Goal: Task Accomplishment & Management: Complete application form

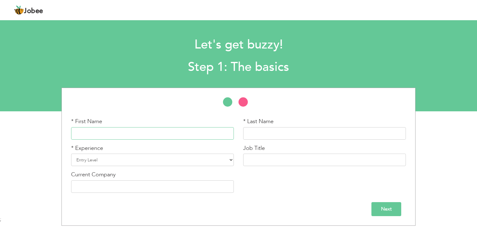
click at [123, 134] on input "text" at bounding box center [152, 133] width 163 height 12
click at [125, 133] on input "text" at bounding box center [152, 133] width 163 height 12
paste input "Areeba"
type input "Areeba"
click at [242, 137] on div "* Last Name" at bounding box center [325, 130] width 172 height 27
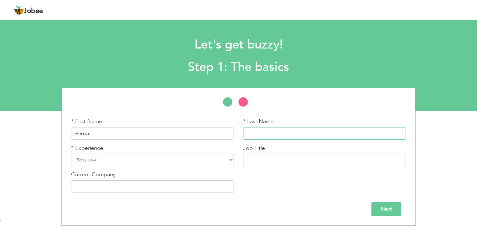
click at [248, 137] on input "text" at bounding box center [324, 133] width 163 height 12
paste input "Fiaz"
type input "Fiaz"
click at [128, 164] on select "Entry Level Less than 1 Year 1 Year 2 Years 3 Years 4 Years 5 Years 6 Years 7 Y…" at bounding box center [152, 159] width 163 height 12
select select "2"
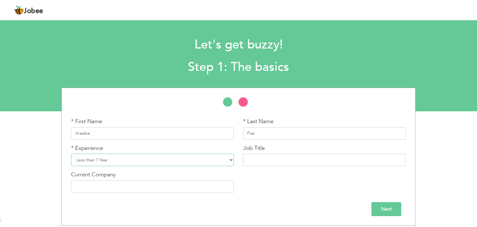
click at [71, 153] on select "Entry Level Less than 1 Year 1 Year 2 Years 3 Years 4 Years 5 Years 6 Years 7 Y…" at bounding box center [152, 159] width 163 height 12
click at [265, 162] on input "text" at bounding box center [324, 159] width 163 height 12
paste input "SEO Executive"
type input "SEO Executive"
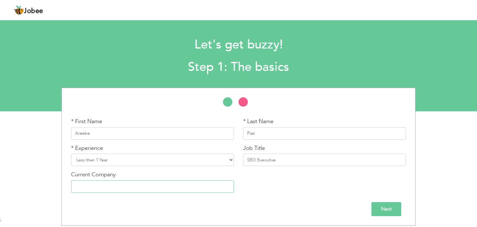
click at [139, 181] on input "text" at bounding box center [152, 186] width 163 height 12
paste input "SEO Executive"
paste input "Digital Blaze 360"
type input "Digital Blaze 360"
click at [382, 212] on input "Next" at bounding box center [386, 209] width 30 height 14
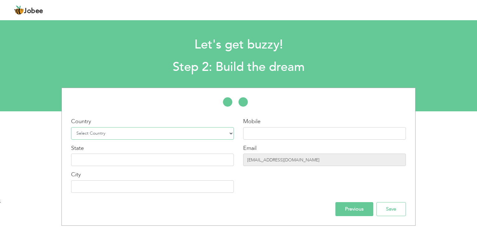
click at [221, 133] on select "Select Country Afghanistan Albania Algeria American Samoa Andorra Angola Anguil…" at bounding box center [152, 133] width 163 height 12
select select "166"
click at [71, 127] on select "Select Country Afghanistan Albania Algeria American Samoa Andorra Angola Anguil…" at bounding box center [152, 133] width 163 height 12
click at [258, 132] on input "text" at bounding box center [324, 133] width 163 height 12
paste input "03246501860"
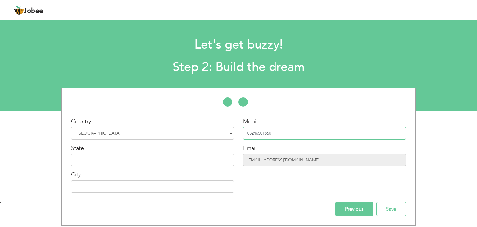
type input "03246501860"
click at [139, 162] on input "text" at bounding box center [152, 159] width 163 height 12
paste input "[GEOGRAPHIC_DATA]"
type input "[GEOGRAPHIC_DATA]"
click at [91, 188] on input "text" at bounding box center [152, 186] width 163 height 12
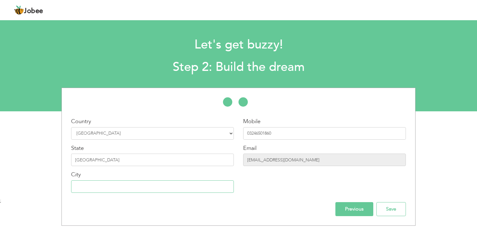
paste input "[GEOGRAPHIC_DATA]"
type input "[GEOGRAPHIC_DATA]"
click at [386, 207] on input "Save" at bounding box center [391, 209] width 30 height 14
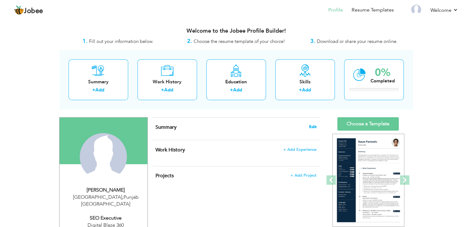
click at [312, 127] on span "Edit" at bounding box center [312, 127] width 7 height 4
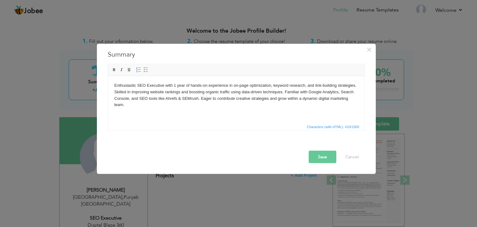
click at [317, 159] on button "Save" at bounding box center [323, 157] width 28 height 12
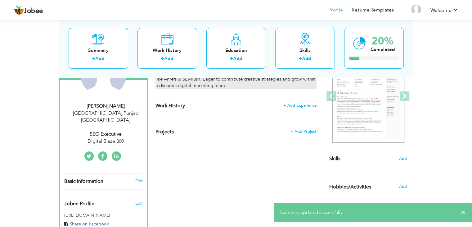
scroll to position [56, 0]
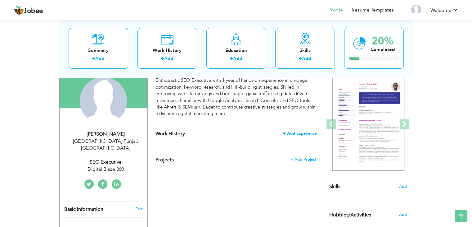
click at [298, 131] on span "+ Add Experience" at bounding box center [300, 133] width 34 height 4
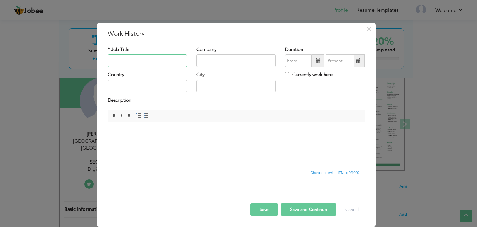
paste input "SEO Executive"
type input "SEO Executive"
click at [211, 60] on input "text" at bounding box center [236, 60] width 80 height 12
paste input "Digital Blaze 360"
type input "Digital Blaze 360"
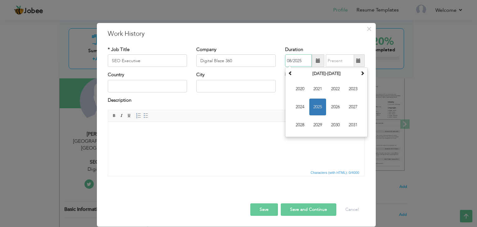
click at [299, 64] on input "08/2025" at bounding box center [298, 60] width 27 height 12
click at [317, 104] on span "2025" at bounding box center [317, 106] width 17 height 17
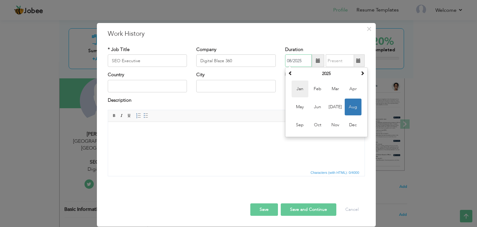
click at [299, 89] on span "Jan" at bounding box center [300, 88] width 17 height 17
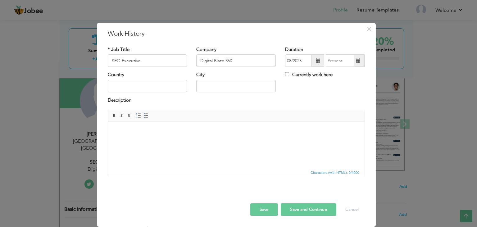
type input "01/2025"
click at [165, 89] on input "text" at bounding box center [148, 86] width 80 height 12
paste input "[GEOGRAPHIC_DATA]"
type input "[GEOGRAPHIC_DATA]"
click at [217, 90] on input "text" at bounding box center [236, 86] width 80 height 12
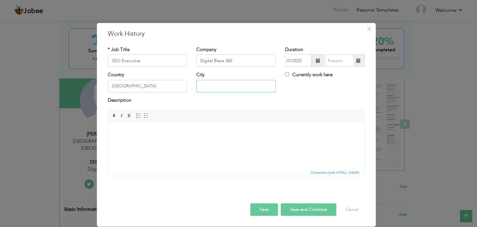
paste input "[GEOGRAPHIC_DATA]"
type input "[GEOGRAPHIC_DATA]"
click at [168, 141] on html at bounding box center [236, 131] width 257 height 19
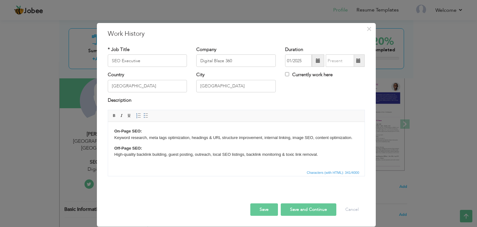
click at [260, 208] on button "Save" at bounding box center [264, 209] width 28 height 12
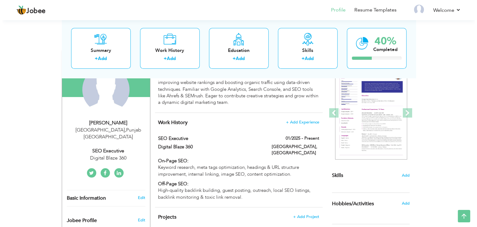
scroll to position [67, 0]
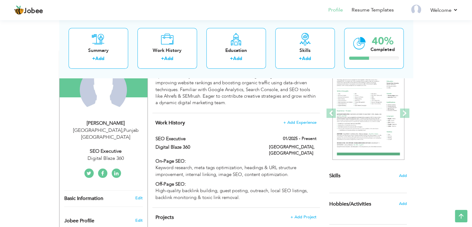
click at [129, 123] on div "Areeba Fiaz" at bounding box center [105, 123] width 83 height 7
type input "Areeba"
type input "Fiaz"
type input "03246501860"
select select "number:166"
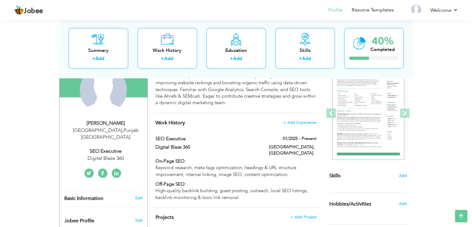
type input "[GEOGRAPHIC_DATA]"
select select "number:2"
type input "Digital Blaze 360"
type input "SEO Executive"
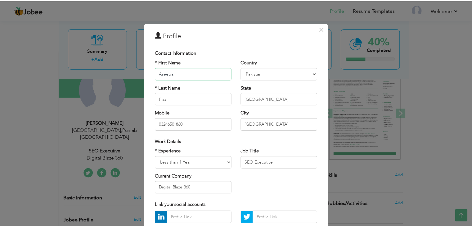
scroll to position [56, 0]
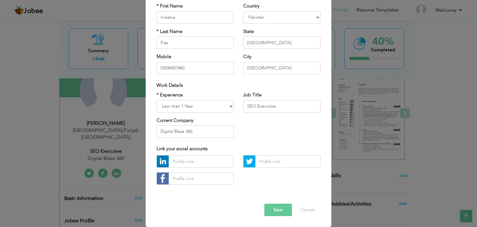
click at [271, 211] on button "Save" at bounding box center [278, 209] width 28 height 12
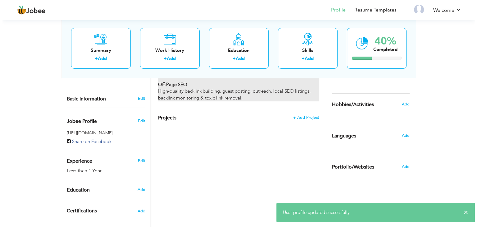
scroll to position [166, 0]
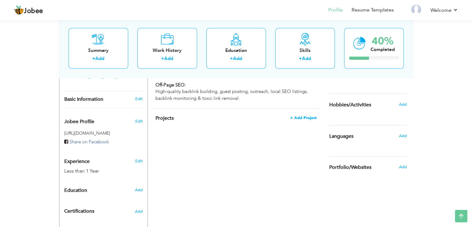
click at [296, 116] on span "+ Add Project" at bounding box center [303, 118] width 26 height 4
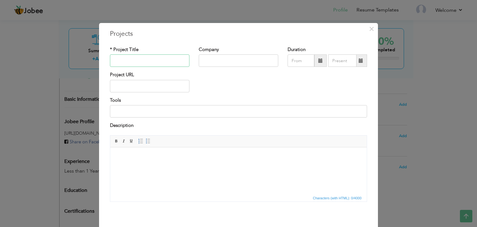
paste input "bin ilyas"
click at [113, 61] on input "bin ilyas" at bounding box center [150, 60] width 80 height 12
type input "[PERSON_NAME]"
click at [205, 60] on input "text" at bounding box center [239, 60] width 80 height 12
paste input "Digital Blaze 360"
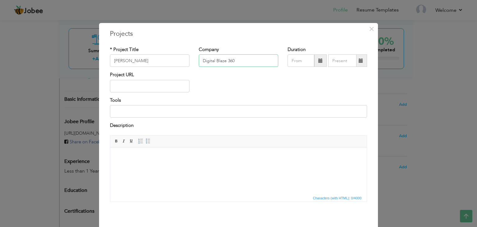
type input "Digital Blaze 360"
click at [316, 63] on span at bounding box center [320, 60] width 12 height 12
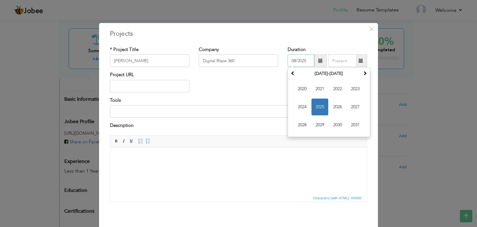
click at [321, 107] on span "2025" at bounding box center [320, 106] width 17 height 17
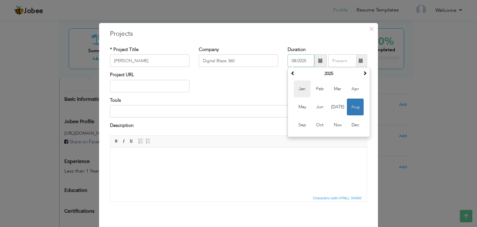
click at [299, 85] on span "Jan" at bounding box center [302, 88] width 17 height 17
type input "01/2025"
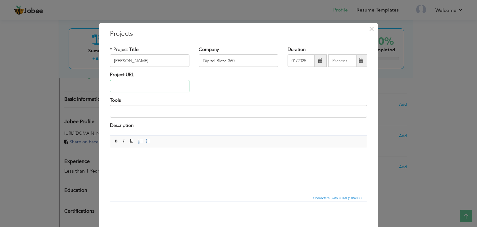
click at [153, 86] on input "text" at bounding box center [150, 86] width 80 height 12
paste input "[URL][DOMAIN_NAME]"
type input "[URL][DOMAIN_NAME]"
click at [144, 113] on input at bounding box center [238, 111] width 257 height 12
paste input "Google Search Console, Ahrefs, SEMrush, Screaming Frog, Google Data Studio."
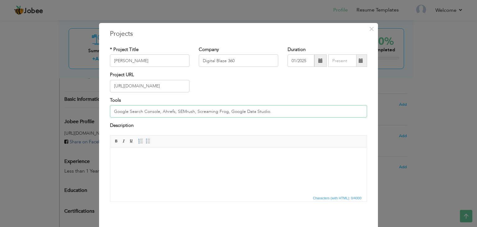
type input "Google Search Console, Ahrefs, SEMrush, Screaming Frog, Google Data Studio."
click at [156, 165] on html at bounding box center [238, 156] width 257 height 19
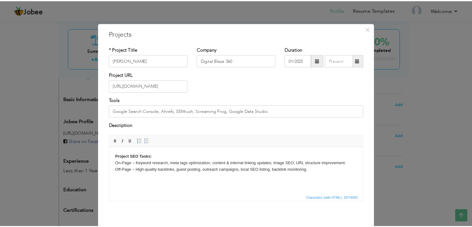
scroll to position [25, 0]
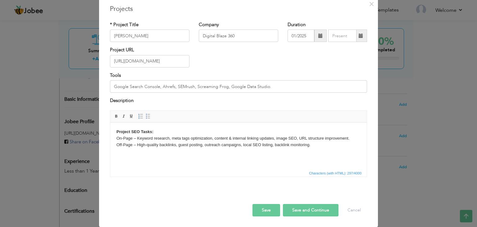
click at [262, 210] on button "Save" at bounding box center [267, 210] width 28 height 12
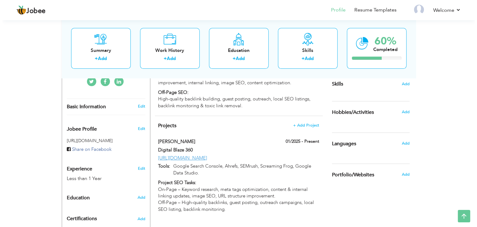
scroll to position [158, 0]
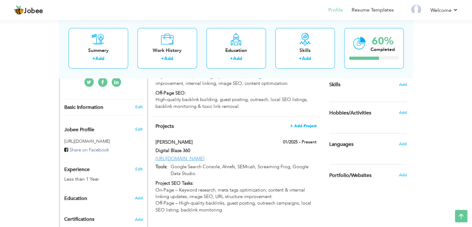
click at [306, 124] on span "+ Add Project" at bounding box center [303, 126] width 26 height 4
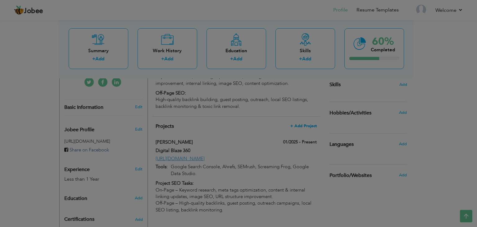
scroll to position [0, 0]
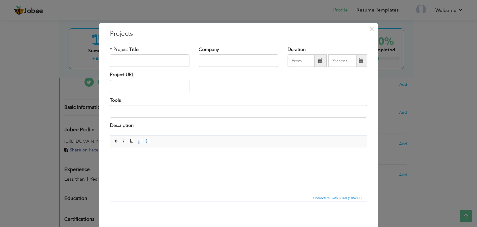
click at [154, 166] on html at bounding box center [238, 156] width 257 height 19
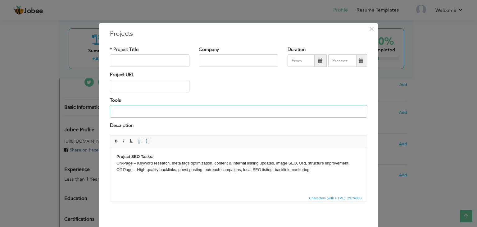
click at [135, 114] on input at bounding box center [238, 111] width 257 height 12
type input "Google Search Console, Ahrefs, SEMrush, Screaming Frog, Google Data Studio."
click at [131, 84] on input "text" at bounding box center [150, 86] width 80 height 12
click at [221, 57] on input "text" at bounding box center [239, 60] width 80 height 12
paste input "Digital Blaze 360"
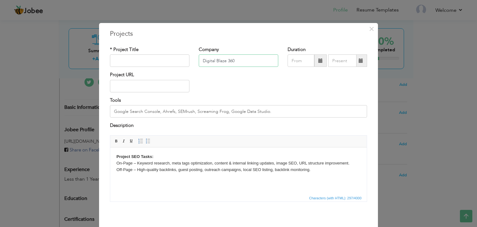
type input "Digital Blaze 360"
click at [318, 60] on span at bounding box center [320, 60] width 4 height 4
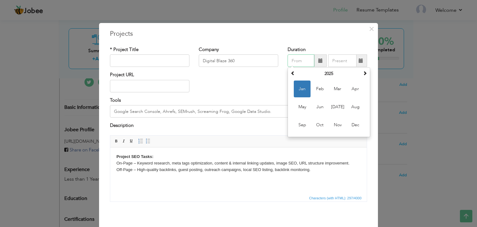
click at [299, 88] on span "Jan" at bounding box center [302, 88] width 17 height 17
type input "01/2025"
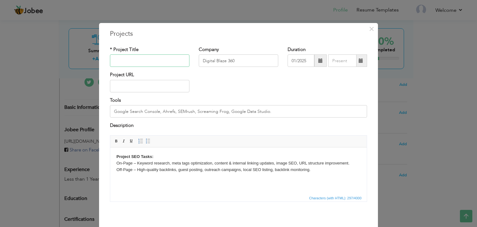
click at [136, 56] on input "text" at bounding box center [150, 60] width 80 height 12
paste input "Izel Apparel"
type input "Izel Apparel"
click at [121, 89] on input "text" at bounding box center [150, 86] width 80 height 12
paste input "[URL][DOMAIN_NAME]"
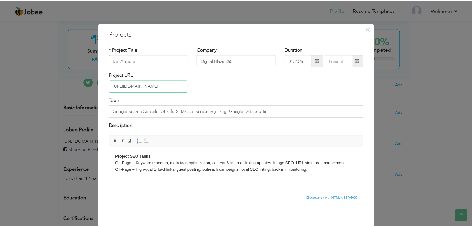
scroll to position [25, 0]
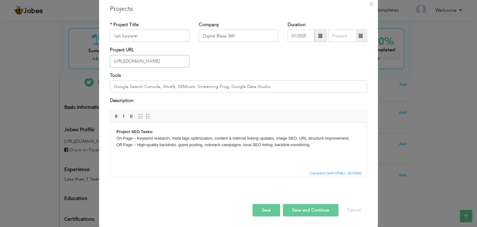
type input "[URL][DOMAIN_NAME]"
click at [260, 209] on button "Save" at bounding box center [267, 210] width 28 height 12
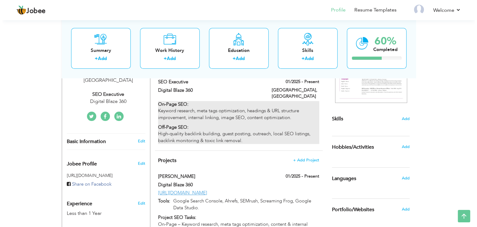
scroll to position [124, 0]
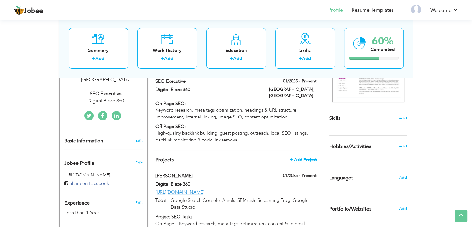
click at [295, 157] on span "+ Add Project" at bounding box center [303, 159] width 26 height 4
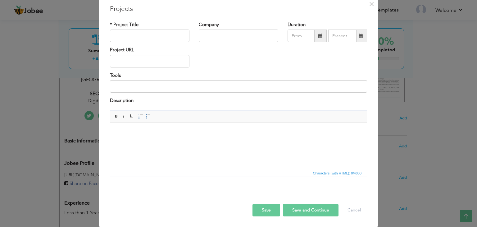
scroll to position [0, 0]
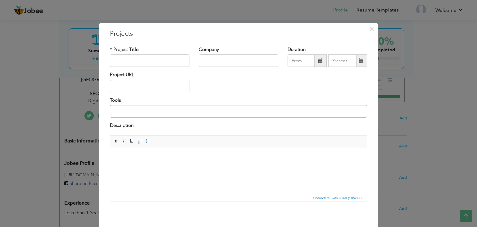
click at [142, 112] on input at bounding box center [238, 111] width 257 height 12
type input "Google Search Console, Ahrefs, SEMrush, Screaming Frog, Google Data Studio."
click at [150, 166] on html at bounding box center [238, 156] width 257 height 19
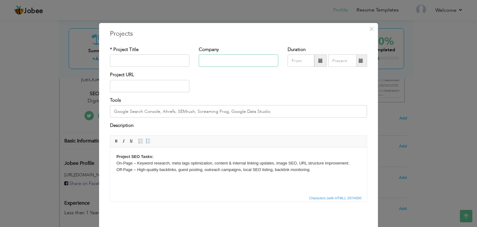
click at [226, 61] on input "text" at bounding box center [239, 60] width 80 height 12
type input "Digital Blaze 360"
click at [318, 62] on span at bounding box center [320, 60] width 4 height 4
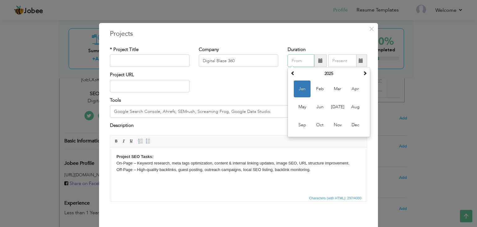
click at [298, 89] on span "Jan" at bounding box center [302, 88] width 17 height 17
type input "01/2025"
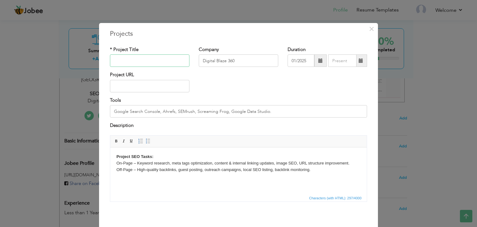
click at [139, 60] on input "text" at bounding box center [150, 60] width 80 height 12
click at [141, 92] on input "text" at bounding box center [150, 86] width 80 height 12
click at [145, 62] on input "Logo Global" at bounding box center [150, 60] width 80 height 12
type input "L"
type input "[PERSON_NAME]"
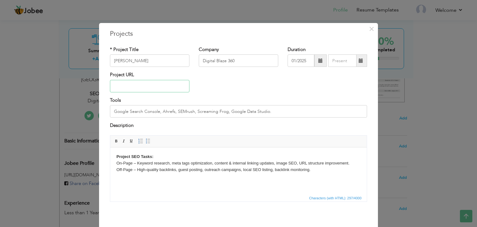
click at [139, 85] on input "text" at bounding box center [150, 86] width 80 height 12
paste input "[URL][DOMAIN_NAME]"
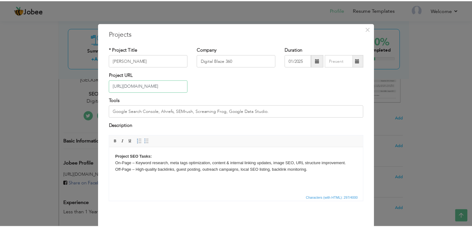
scroll to position [25, 0]
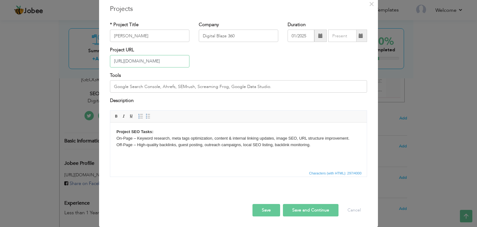
type input "[URL][DOMAIN_NAME]"
click at [259, 212] on button "Save" at bounding box center [267, 210] width 28 height 12
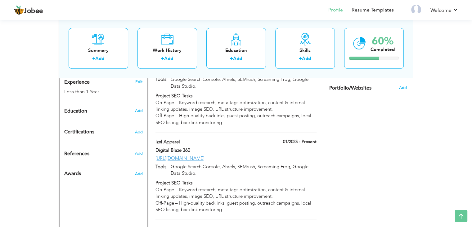
scroll to position [246, 0]
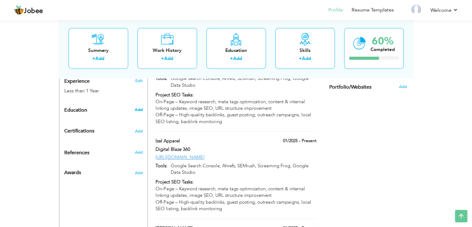
click at [139, 107] on span "Add" at bounding box center [138, 110] width 8 height 6
radio input "true"
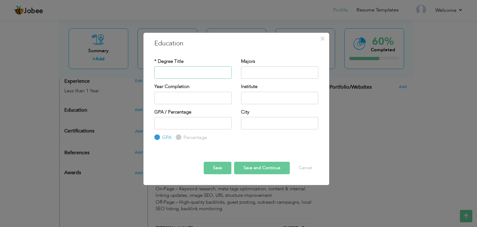
click at [178, 73] on input "text" at bounding box center [192, 72] width 77 height 12
paste input "Bachelor in BSCS"
type input "Bachelor in BSCS"
click at [257, 68] on input "text" at bounding box center [279, 72] width 77 height 12
type input "cs"
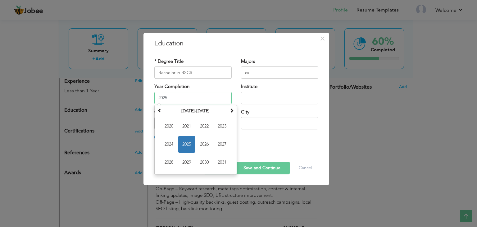
click at [184, 100] on input "2025" at bounding box center [192, 98] width 77 height 12
click at [184, 127] on span "2021" at bounding box center [186, 126] width 17 height 17
type input "2021"
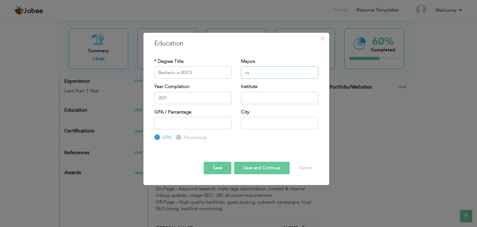
click at [256, 74] on input "cs" at bounding box center [279, 72] width 77 height 12
type input "c"
type input "CS"
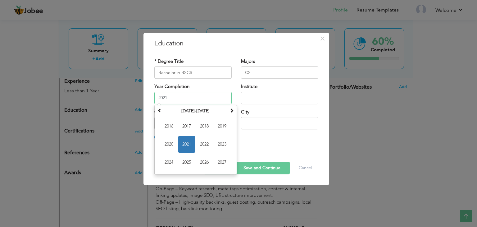
click at [194, 97] on input "2021" at bounding box center [192, 98] width 77 height 12
click at [219, 142] on span "2023" at bounding box center [222, 144] width 17 height 17
type input "2023"
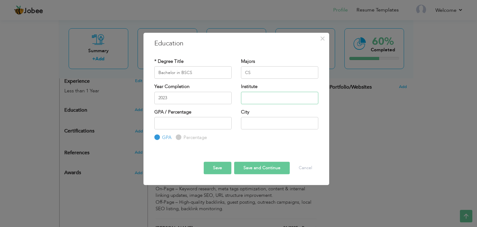
click at [248, 97] on input "text" at bounding box center [279, 98] width 77 height 12
type input "Virtual University"
click at [188, 124] on input "number" at bounding box center [192, 123] width 77 height 12
click at [225, 120] on input "number" at bounding box center [192, 123] width 77 height 12
click at [225, 122] on input "1" at bounding box center [192, 123] width 77 height 12
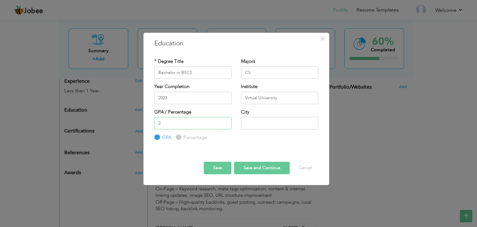
click at [225, 121] on input "2" at bounding box center [192, 123] width 77 height 12
type input "3"
click at [225, 121] on input "3" at bounding box center [192, 123] width 77 height 12
click at [254, 124] on input "text" at bounding box center [279, 123] width 77 height 12
type input "[GEOGRAPHIC_DATA]"
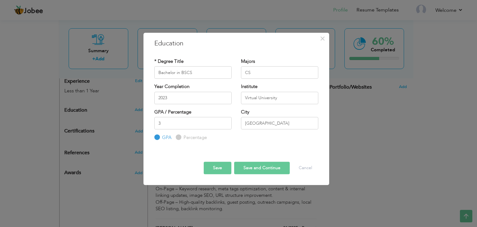
click at [211, 169] on button "Save" at bounding box center [218, 168] width 28 height 12
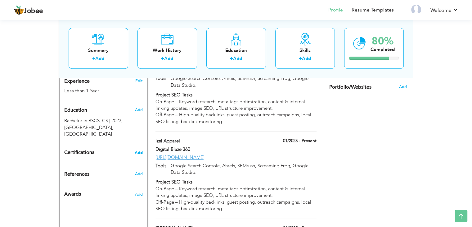
click at [136, 150] on span "Add" at bounding box center [139, 152] width 8 height 4
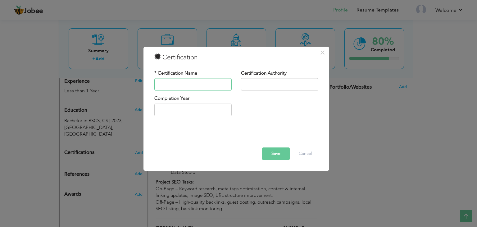
click at [178, 89] on input "text" at bounding box center [192, 84] width 77 height 12
click at [321, 54] on span "×" at bounding box center [322, 52] width 5 height 11
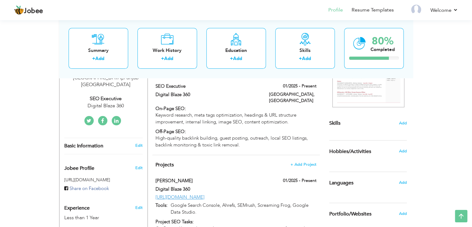
scroll to position [119, 0]
click at [403, 123] on span "Add" at bounding box center [403, 123] width 8 height 6
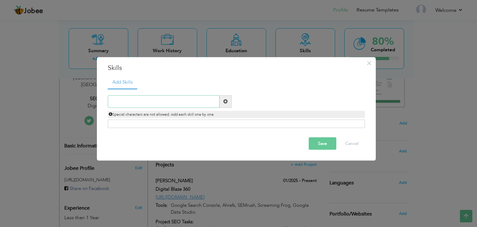
paste input "On-Page"
type input "On-Page"
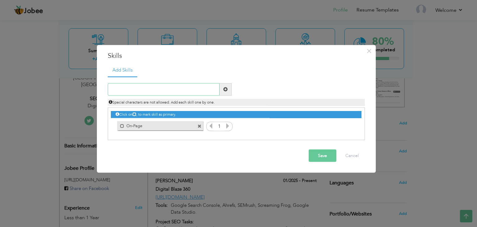
paste input "Keyword Researc"
type input "Keyword Research"
paste input "OFF-Page"
type input "OFF-Page"
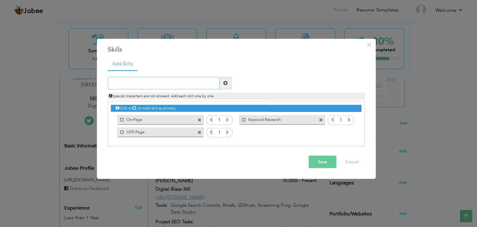
paste input "Guest Posting"
type input "Guest Posting"
paste input "High-quality backlinks"
type input "High-quality backlinks"
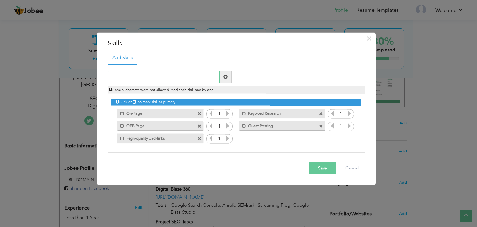
paste input "Audit Reports"
type input "Audit Reports"
click at [323, 167] on button "Save" at bounding box center [323, 168] width 28 height 12
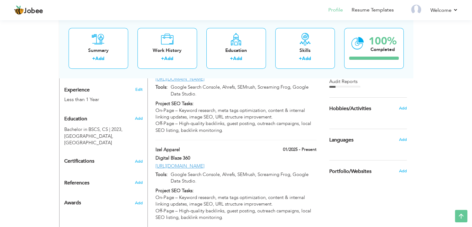
scroll to position [236, 0]
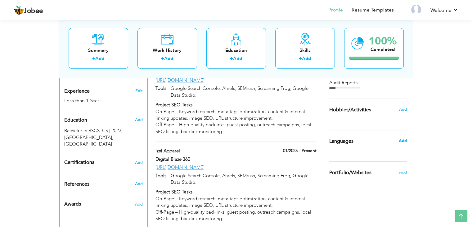
click at [404, 138] on span "Add" at bounding box center [403, 141] width 8 height 6
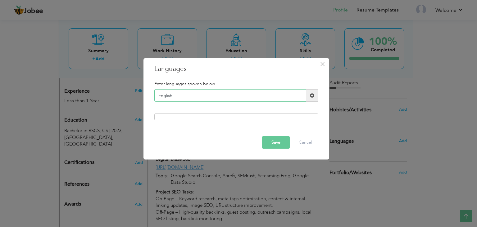
type input "English"
click at [271, 145] on button "Save" at bounding box center [276, 142] width 28 height 12
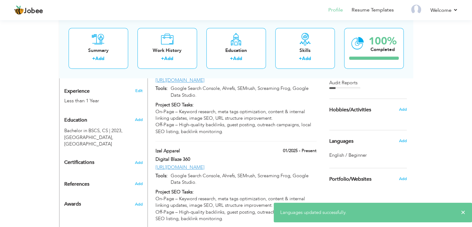
click at [401, 138] on h6 "Add" at bounding box center [403, 141] width 8 height 6
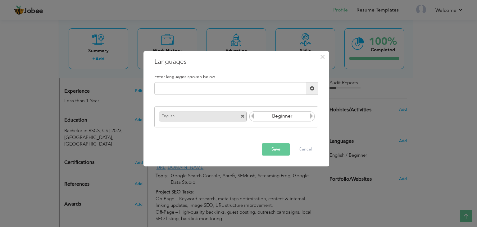
click at [312, 116] on icon at bounding box center [312, 116] width 6 height 6
click at [252, 118] on icon at bounding box center [253, 116] width 6 height 6
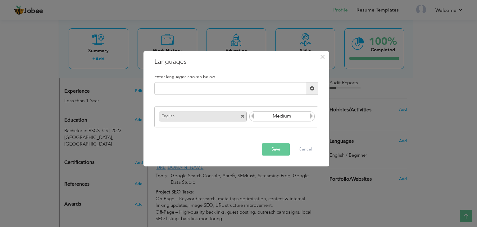
click at [252, 118] on icon at bounding box center [253, 116] width 6 height 6
click at [310, 118] on icon at bounding box center [312, 116] width 6 height 6
click at [231, 90] on input "text" at bounding box center [230, 88] width 152 height 12
type input "Urdu"
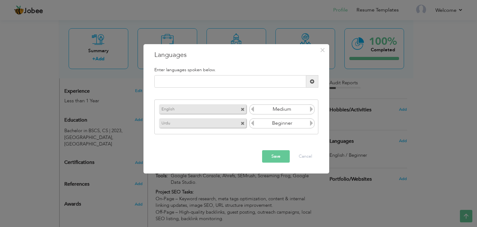
click at [252, 109] on icon at bounding box center [253, 109] width 6 height 6
click at [312, 110] on icon at bounding box center [312, 109] width 6 height 6
click at [251, 110] on icon at bounding box center [253, 109] width 6 height 6
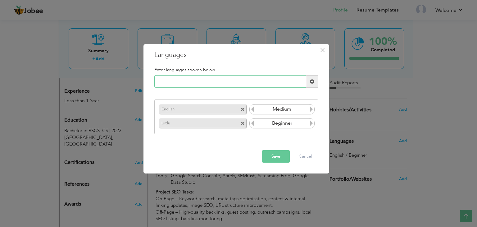
click at [237, 83] on input "text" at bounding box center [230, 81] width 152 height 12
type input "Punjabi"
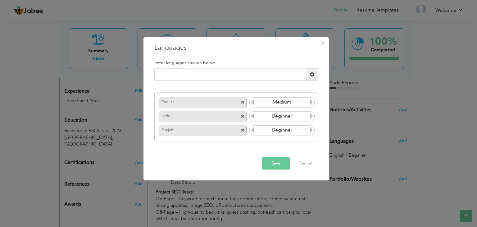
click at [272, 162] on button "Save" at bounding box center [276, 163] width 28 height 12
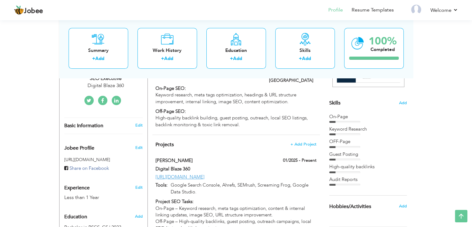
scroll to position [140, 0]
click at [342, 119] on div "On-Page" at bounding box center [369, 117] width 78 height 9
click at [345, 133] on div at bounding box center [345, 134] width 31 height 2
click at [334, 121] on div at bounding box center [333, 122] width 6 height 2
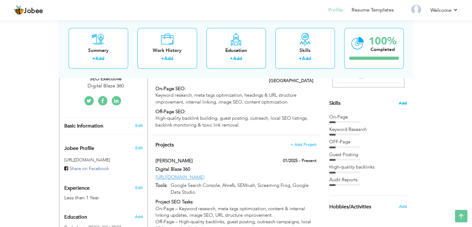
click at [405, 103] on span "Add" at bounding box center [403, 103] width 8 height 6
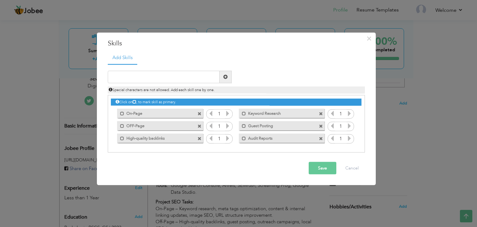
click at [227, 114] on icon at bounding box center [228, 113] width 6 height 6
click at [350, 113] on icon at bounding box center [350, 113] width 6 height 6
click at [229, 125] on icon at bounding box center [228, 126] width 6 height 6
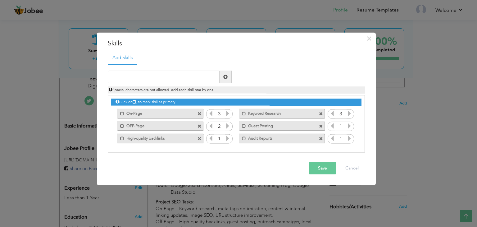
click at [229, 125] on icon at bounding box center [228, 126] width 6 height 6
click at [348, 127] on icon at bounding box center [350, 126] width 6 height 6
click at [228, 139] on icon at bounding box center [228, 138] width 6 height 6
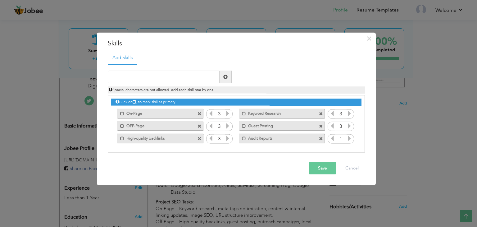
click at [348, 140] on icon at bounding box center [350, 138] width 6 height 6
click at [323, 167] on button "Save" at bounding box center [323, 168] width 28 height 12
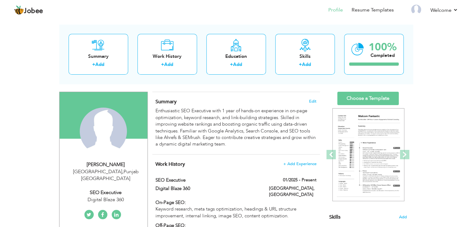
scroll to position [25, 0]
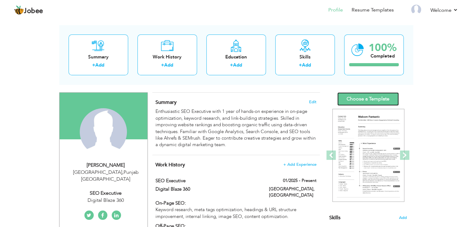
click at [357, 98] on link "Choose a Template" at bounding box center [369, 98] width 62 height 13
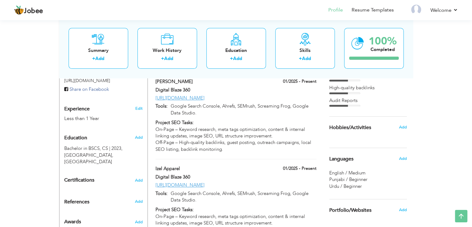
scroll to position [220, 0]
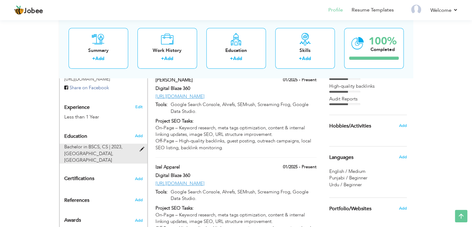
click at [103, 150] on span "[GEOGRAPHIC_DATA], [GEOGRAPHIC_DATA]" at bounding box center [88, 156] width 49 height 13
type input "Bachelor in BSCS"
type input "CS"
type input "2023"
type input "Virtual University"
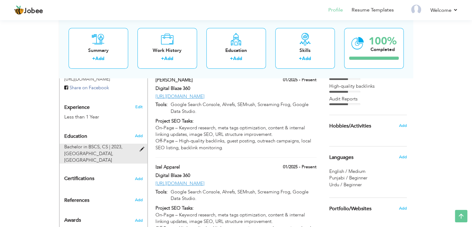
radio input "true"
type input "[GEOGRAPHIC_DATA]"
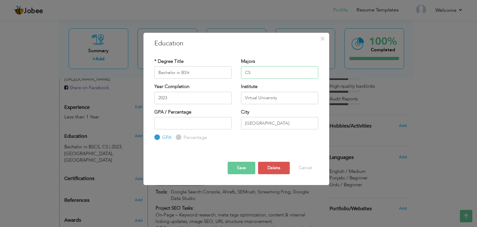
click at [253, 72] on input "CS" at bounding box center [279, 72] width 77 height 12
click at [207, 75] on input "Bachelor in BSIt" at bounding box center [192, 72] width 77 height 12
type input "Bachelor in BSIT"
click at [262, 74] on input "CS" at bounding box center [279, 72] width 77 height 12
type input "C"
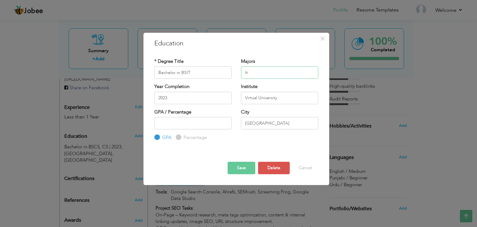
type input "It"
click at [198, 101] on input "2023" at bounding box center [192, 98] width 77 height 12
click at [287, 149] on div "Save Save and Continue Delete Cancel" at bounding box center [236, 162] width 173 height 33
click at [236, 168] on button "Save" at bounding box center [242, 168] width 28 height 12
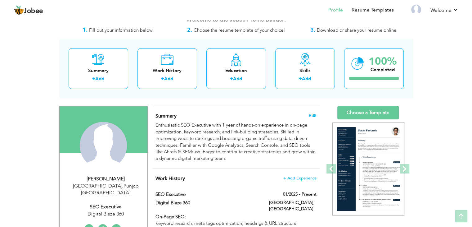
scroll to position [0, 0]
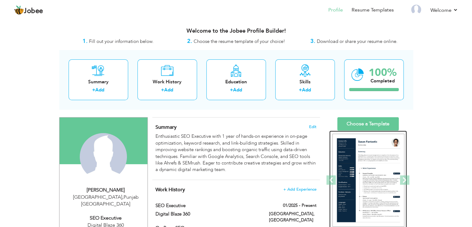
click at [370, 167] on img at bounding box center [369, 180] width 72 height 93
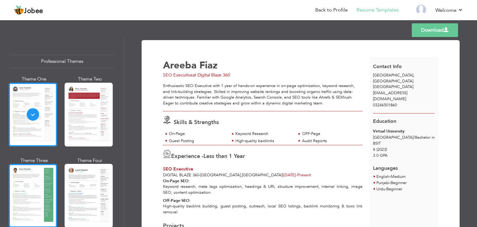
click at [35, 191] on div at bounding box center [33, 196] width 48 height 64
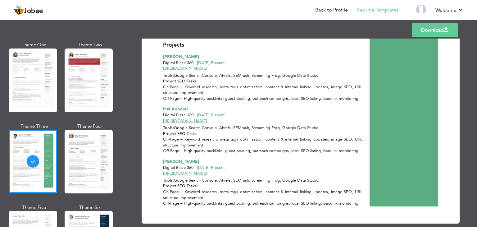
scroll to position [189, 0]
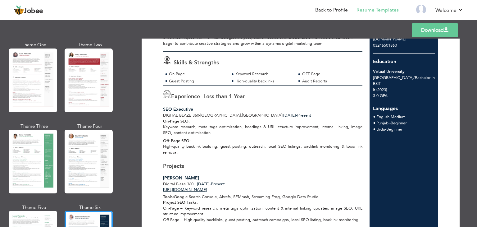
scroll to position [25, 0]
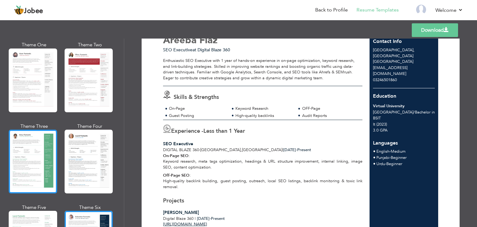
click at [42, 180] on div at bounding box center [33, 162] width 48 height 64
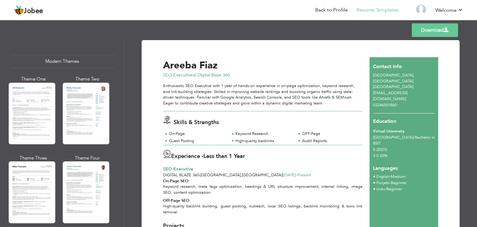
scroll to position [271, 0]
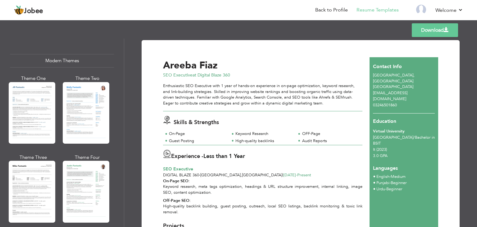
click at [41, 180] on div at bounding box center [32, 192] width 47 height 62
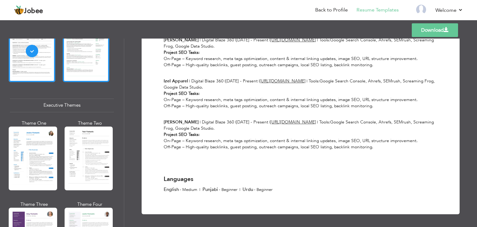
scroll to position [415, 0]
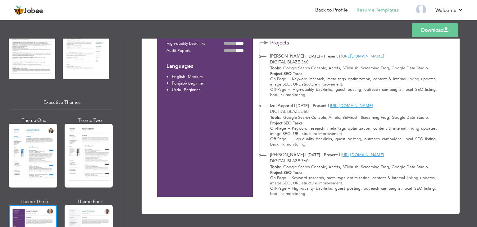
scroll to position [0, 0]
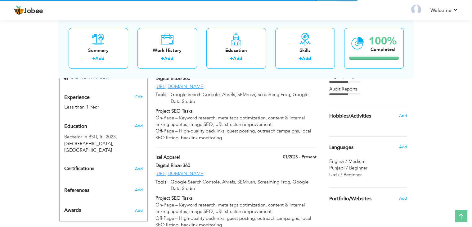
scroll to position [232, 0]
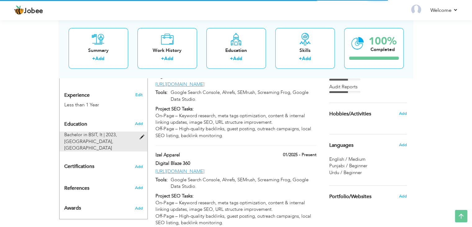
click at [97, 131] on span "Bachelor in BSIT, It | 2023," at bounding box center [90, 134] width 53 height 6
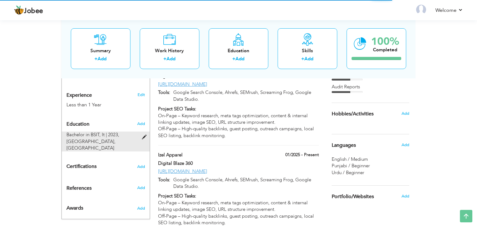
type input "Bachelor in BSIT"
type input "It"
type input "2023"
type input "Virtual University"
type input "[GEOGRAPHIC_DATA]"
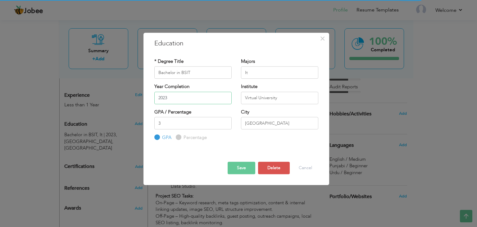
click at [175, 99] on input "2023" at bounding box center [192, 98] width 77 height 12
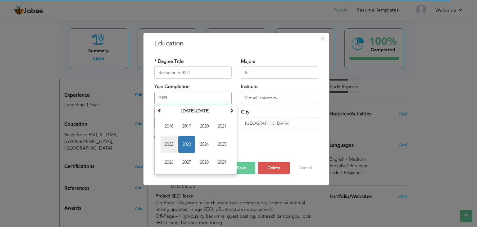
click at [172, 144] on span "2022" at bounding box center [169, 144] width 17 height 17
click at [173, 98] on input "2022" at bounding box center [192, 98] width 77 height 12
click at [185, 162] on span "2026" at bounding box center [186, 162] width 17 height 17
type input "2026"
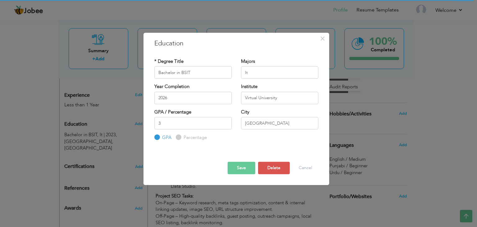
click at [241, 166] on button "Save" at bounding box center [242, 168] width 28 height 12
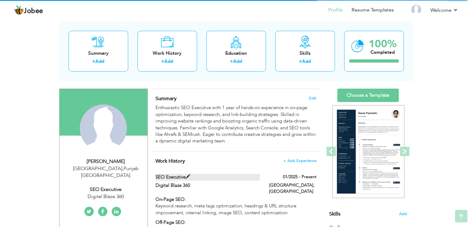
scroll to position [0, 0]
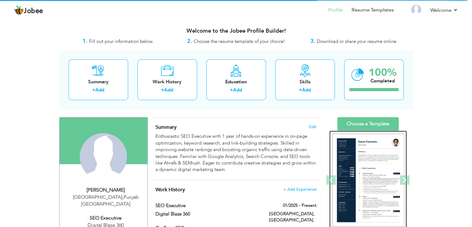
click at [349, 174] on img at bounding box center [369, 180] width 72 height 93
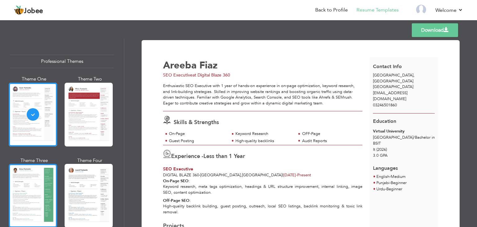
click at [39, 183] on div at bounding box center [33, 196] width 48 height 64
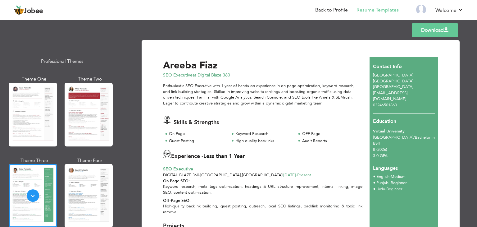
click at [419, 31] on link "Download" at bounding box center [435, 30] width 46 height 14
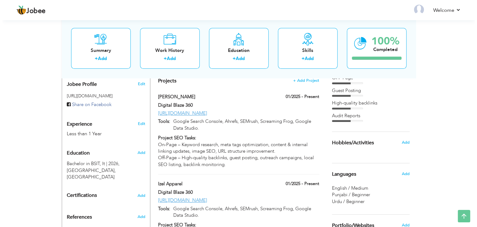
scroll to position [199, 0]
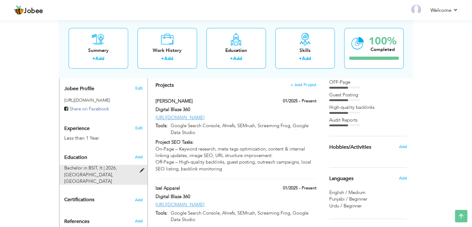
click at [96, 171] on span "Virtual University, Lahore" at bounding box center [88, 177] width 49 height 13
type input "Bachelor in BSIT"
type input "It"
type input "2026"
type input "Virtual University"
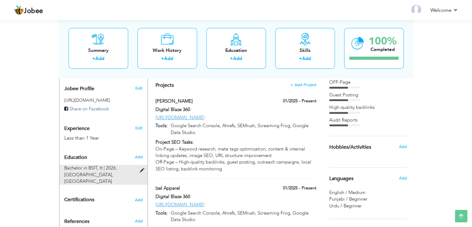
radio input "true"
type input "[GEOGRAPHIC_DATA]"
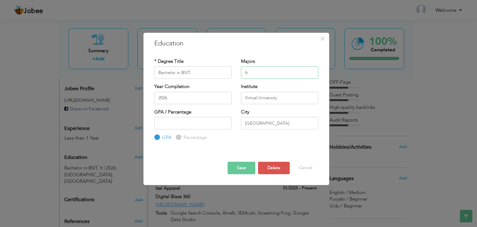
click at [251, 72] on input "It" at bounding box center [279, 72] width 77 height 12
type input "I"
click at [238, 167] on button "Save" at bounding box center [242, 168] width 28 height 12
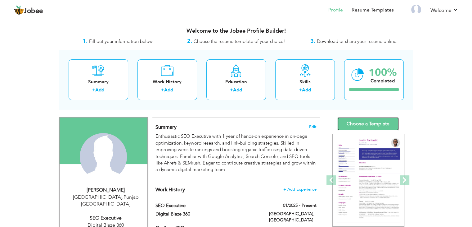
click at [356, 125] on link "Choose a Template" at bounding box center [369, 123] width 62 height 13
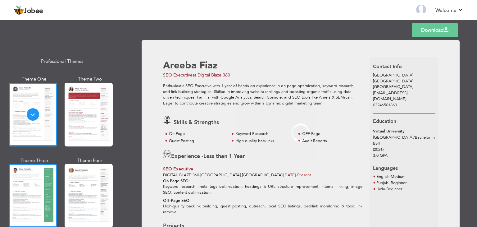
click at [30, 182] on div at bounding box center [33, 196] width 48 height 64
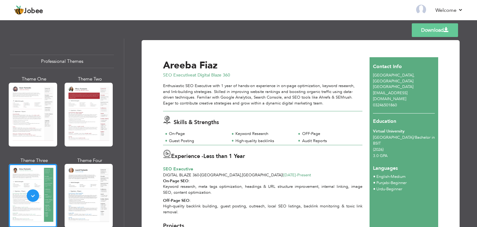
click at [423, 36] on link "Download" at bounding box center [435, 30] width 46 height 14
